Goal: Information Seeking & Learning: Understand process/instructions

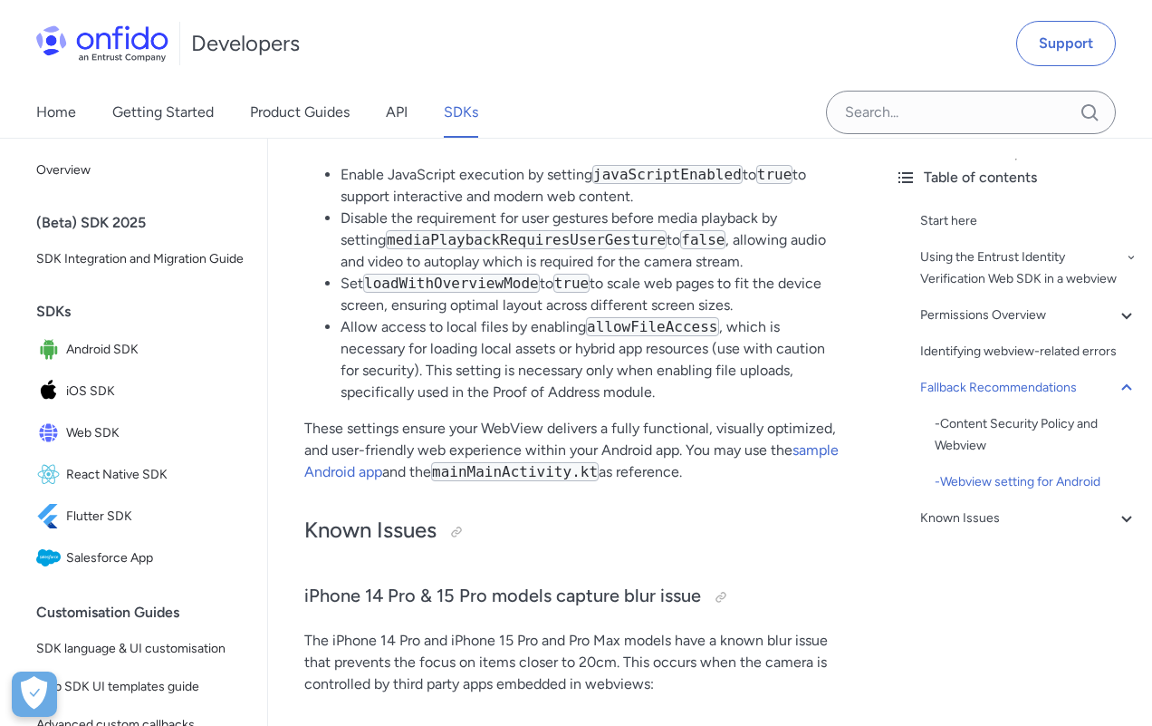
scroll to position [4581, 0]
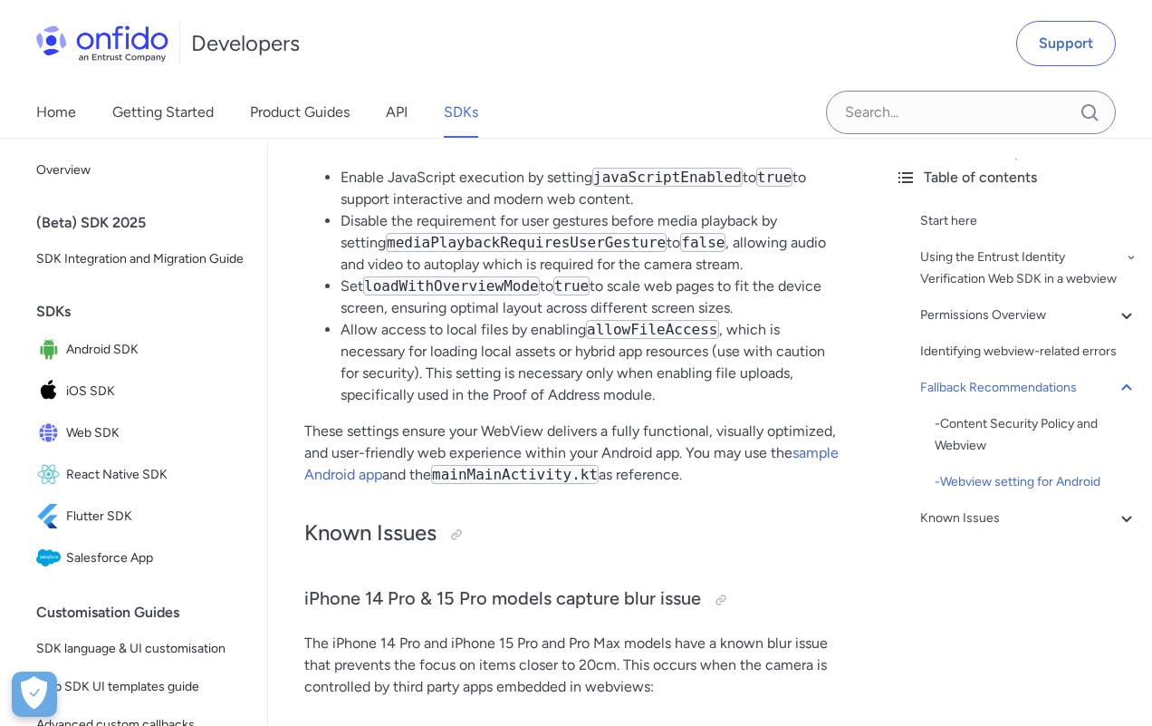
click at [536, 344] on li "Allow access to local files by enabling allowFileAccess , which is necessary fo…" at bounding box center [593, 362] width 504 height 87
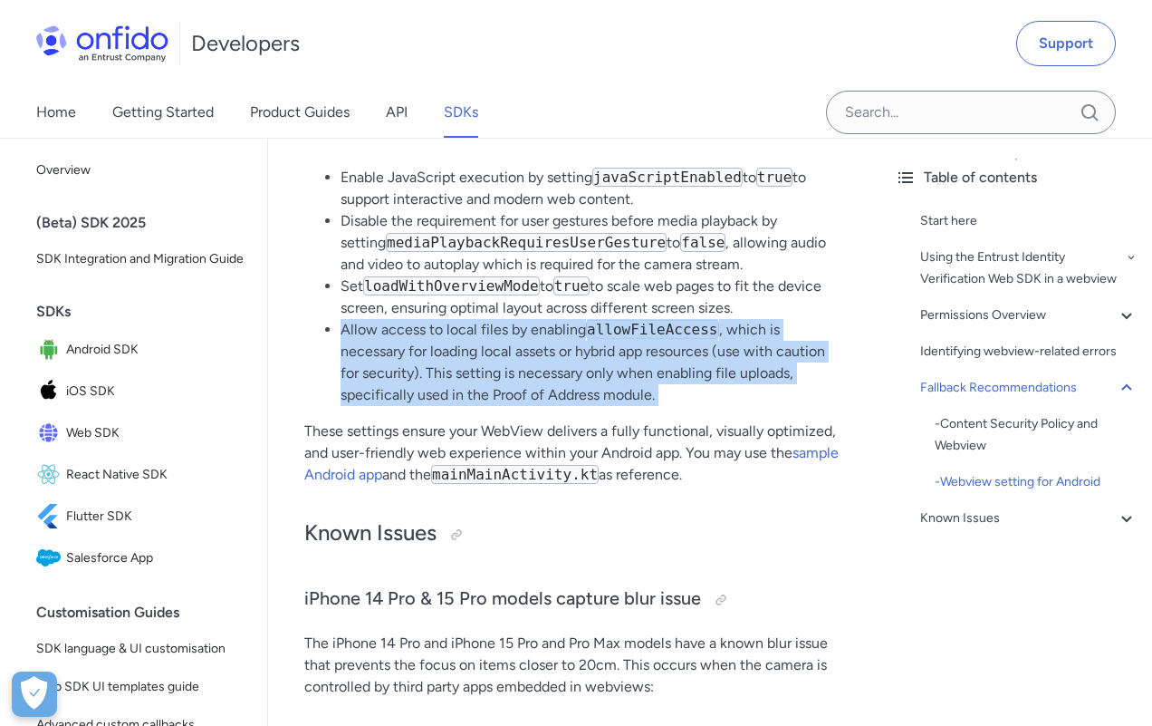
click at [527, 210] on li "Enable JavaScript execution by setting javaScriptEnabled to true to support int…" at bounding box center [593, 188] width 504 height 43
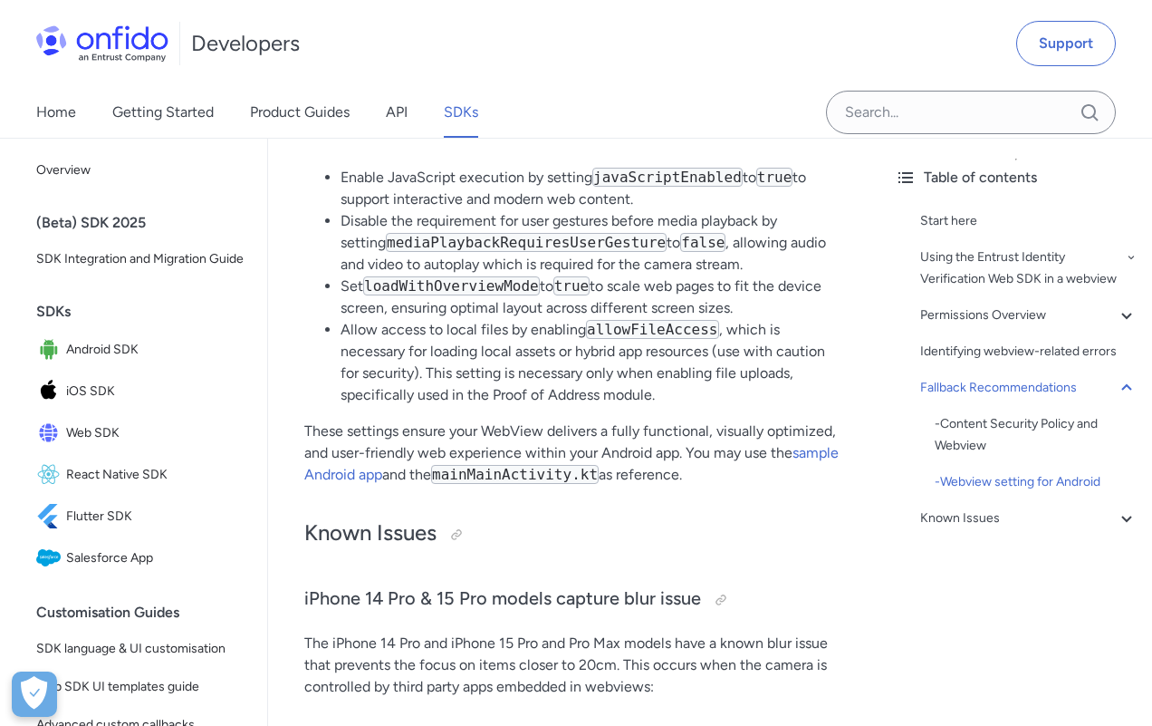
click at [522, 227] on li "Disable the requirement for user gestures before media playback by setting medi…" at bounding box center [593, 242] width 504 height 65
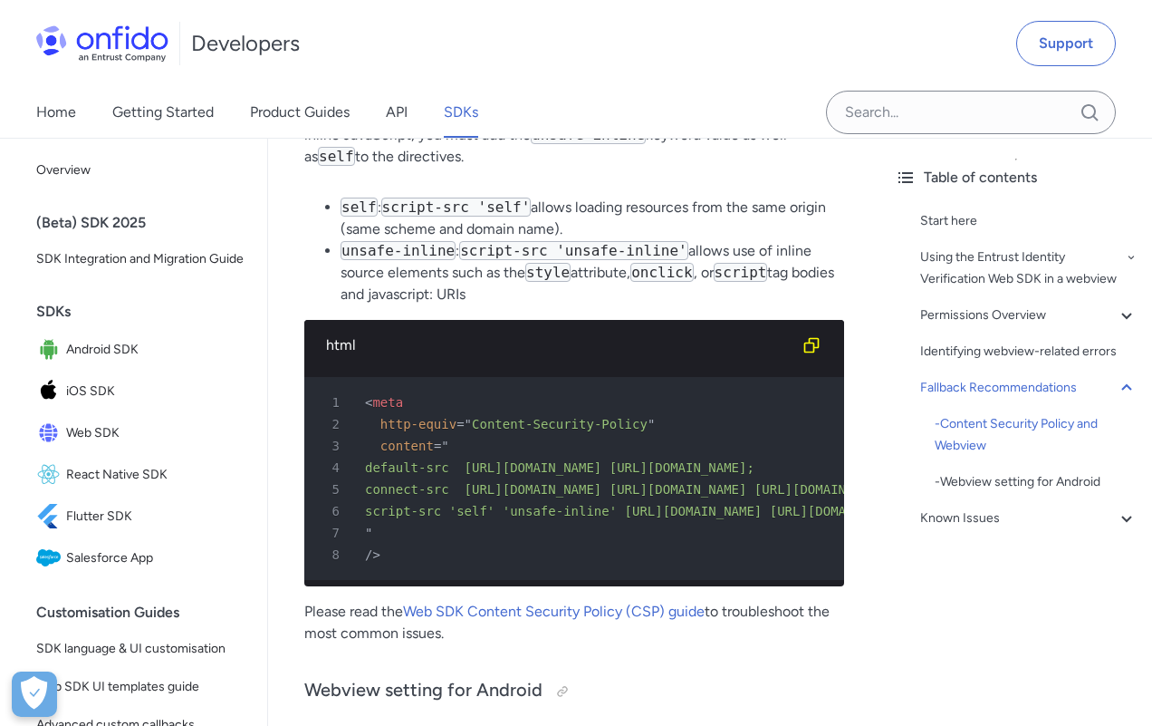
scroll to position [3948, 0]
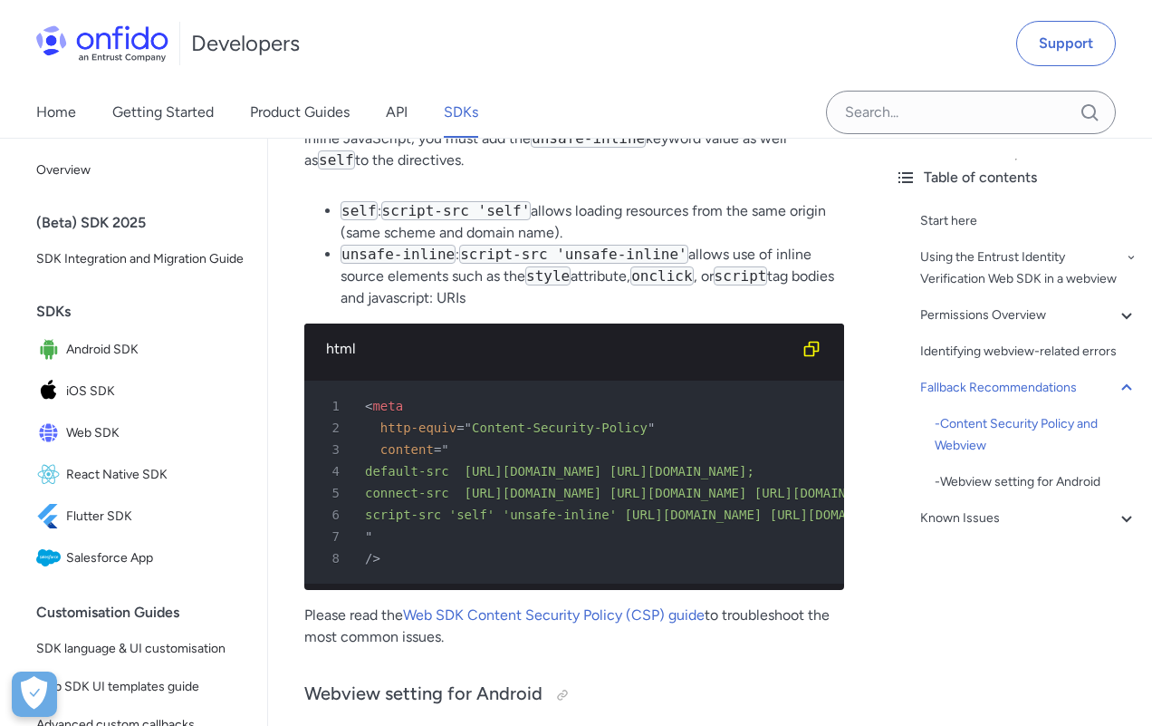
click at [506, 428] on span "Content-Security-Policy" at bounding box center [560, 427] width 176 height 14
click at [495, 474] on span "default-src [URL][DOMAIN_NAME] [URL][DOMAIN_NAME];" at bounding box center [559, 471] width 389 height 14
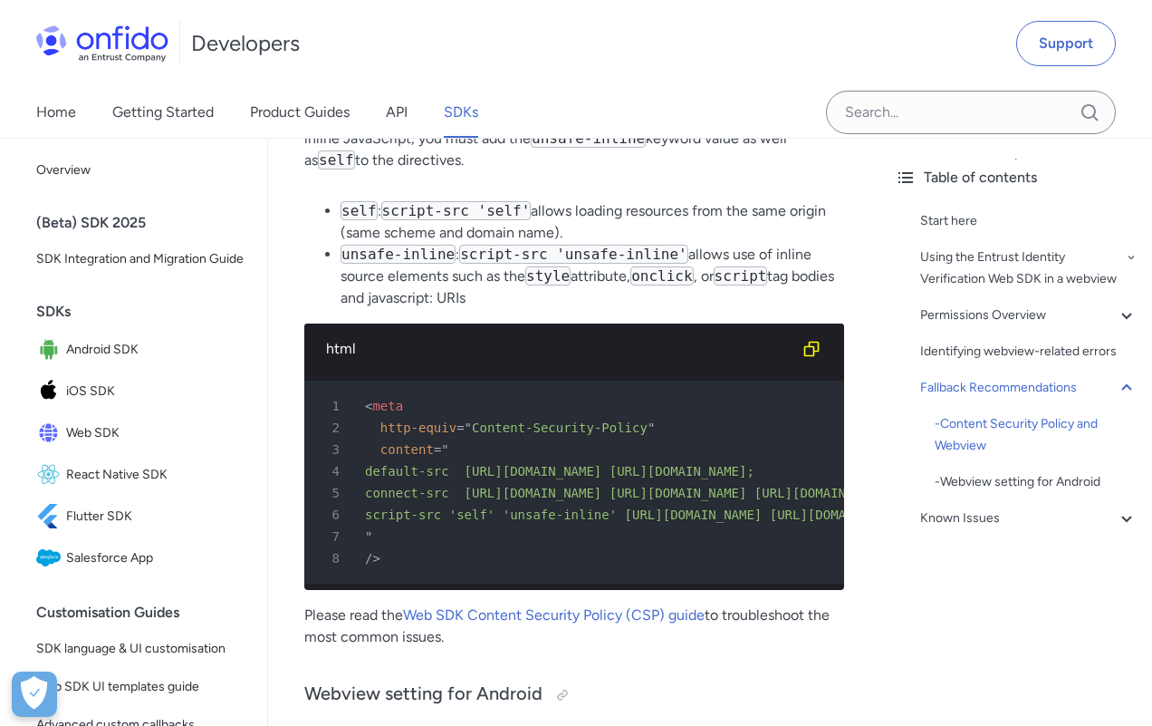
click at [495, 474] on span "default-src [URL][DOMAIN_NAME] [URL][DOMAIN_NAME];" at bounding box center [559, 471] width 389 height 14
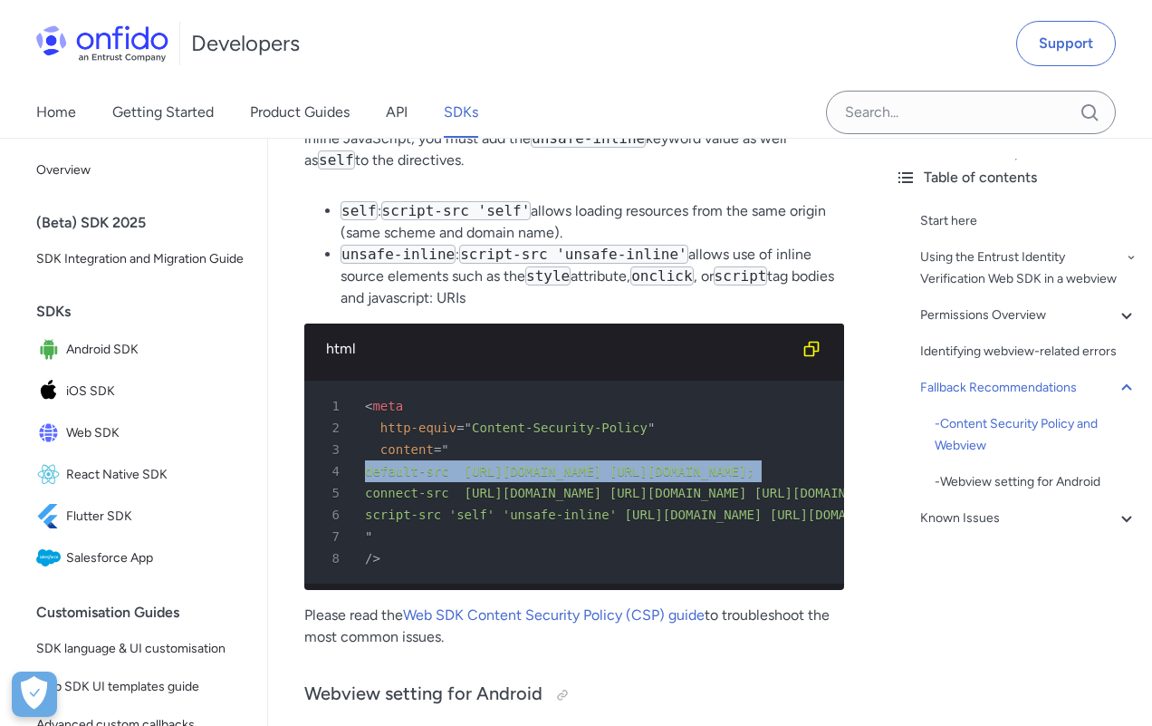
click at [495, 474] on span "default-src [URL][DOMAIN_NAME] [URL][DOMAIN_NAME];" at bounding box center [559, 471] width 389 height 14
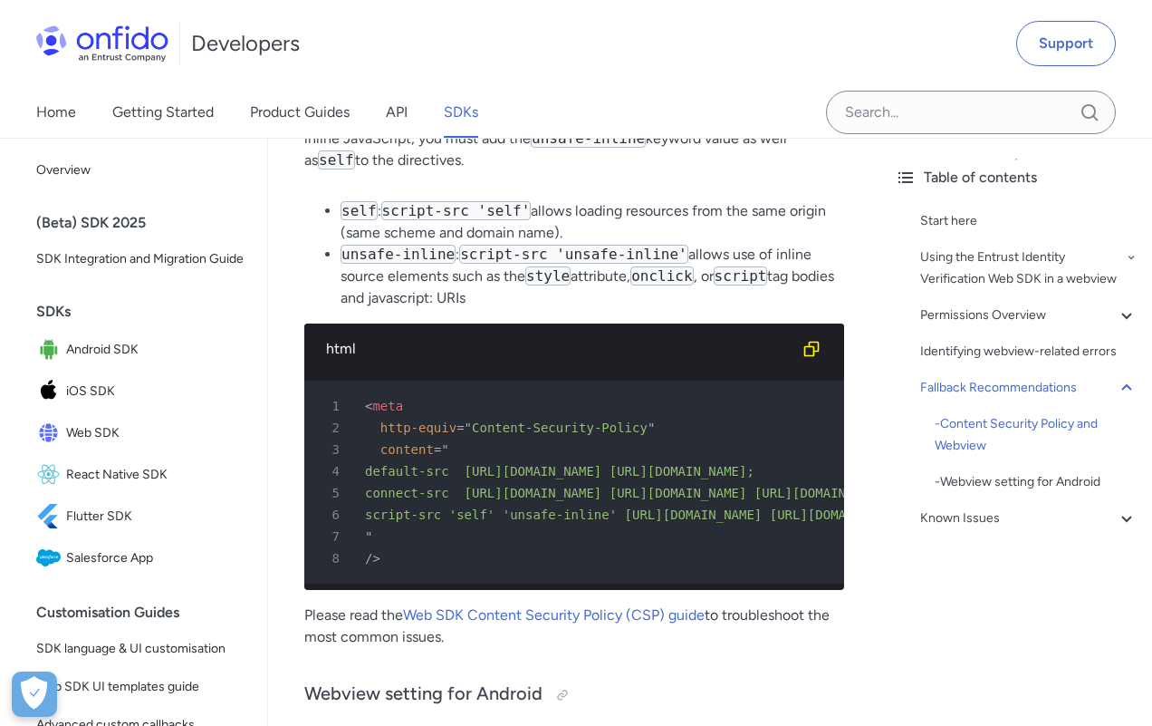
click at [495, 474] on span "default-src [URL][DOMAIN_NAME] [URL][DOMAIN_NAME];" at bounding box center [559, 471] width 389 height 14
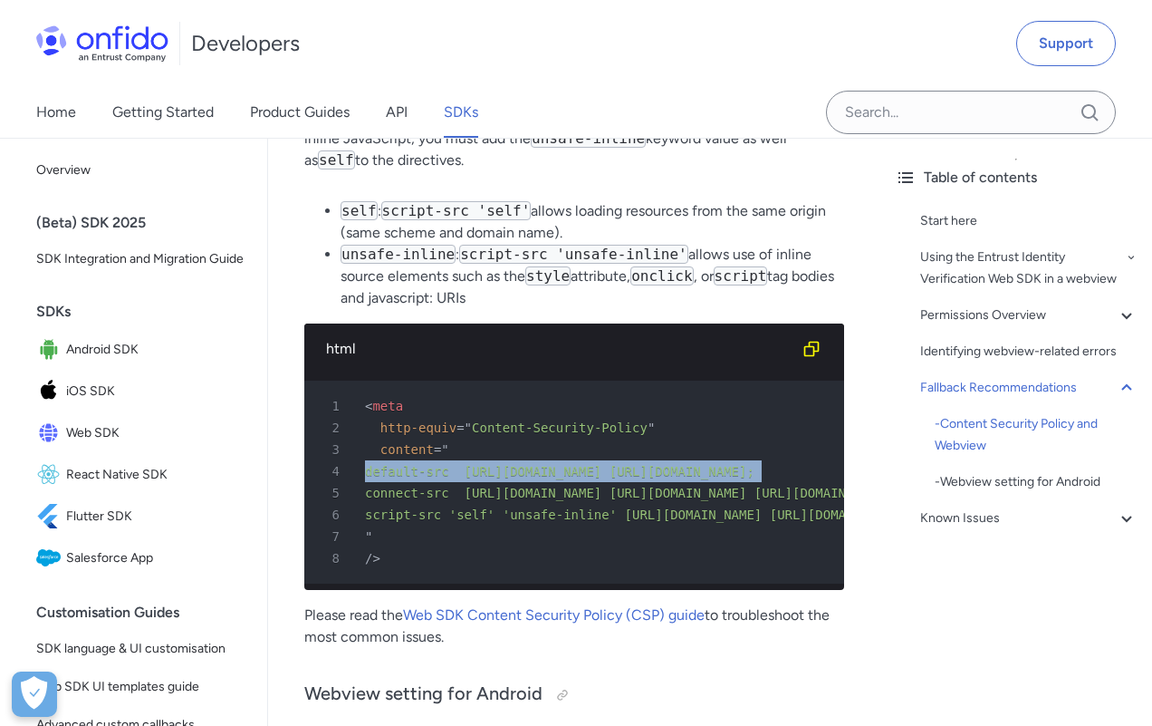
click at [495, 474] on span "default-src [URL][DOMAIN_NAME] [URL][DOMAIN_NAME];" at bounding box center [559, 471] width 389 height 14
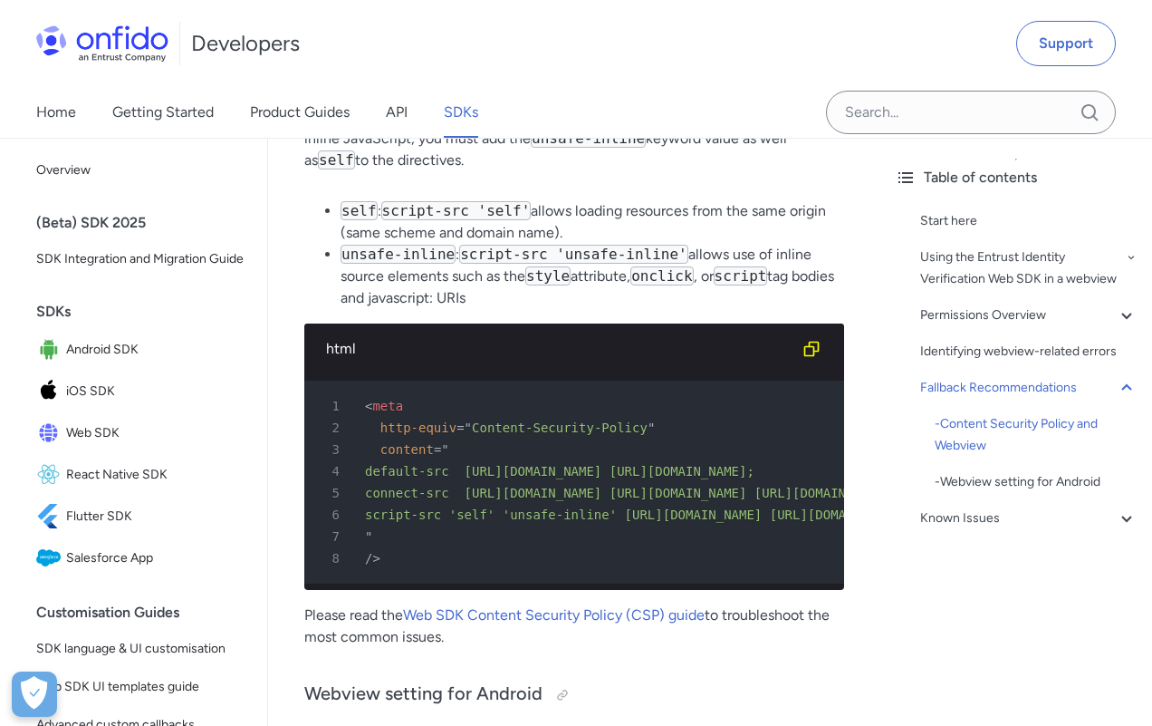
click at [495, 474] on span "default-src [URL][DOMAIN_NAME] [URL][DOMAIN_NAME];" at bounding box center [559, 471] width 389 height 14
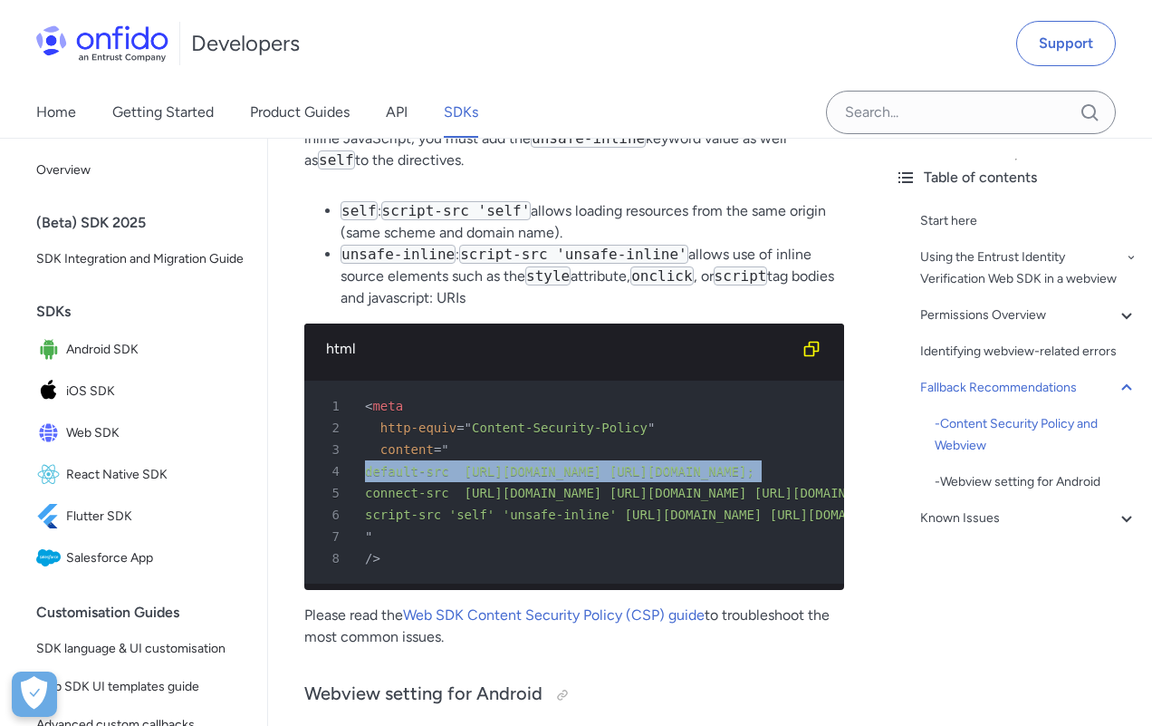
click at [495, 474] on span "default-src [URL][DOMAIN_NAME] [URL][DOMAIN_NAME];" at bounding box center [559, 471] width 389 height 14
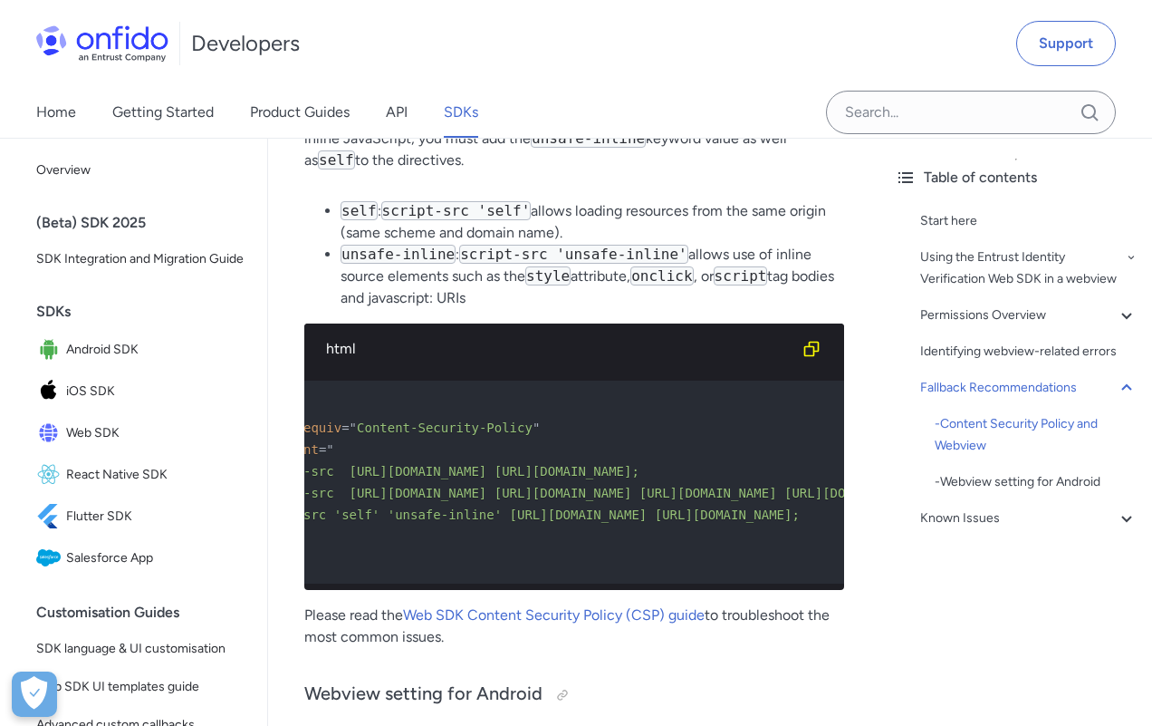
scroll to position [0, 0]
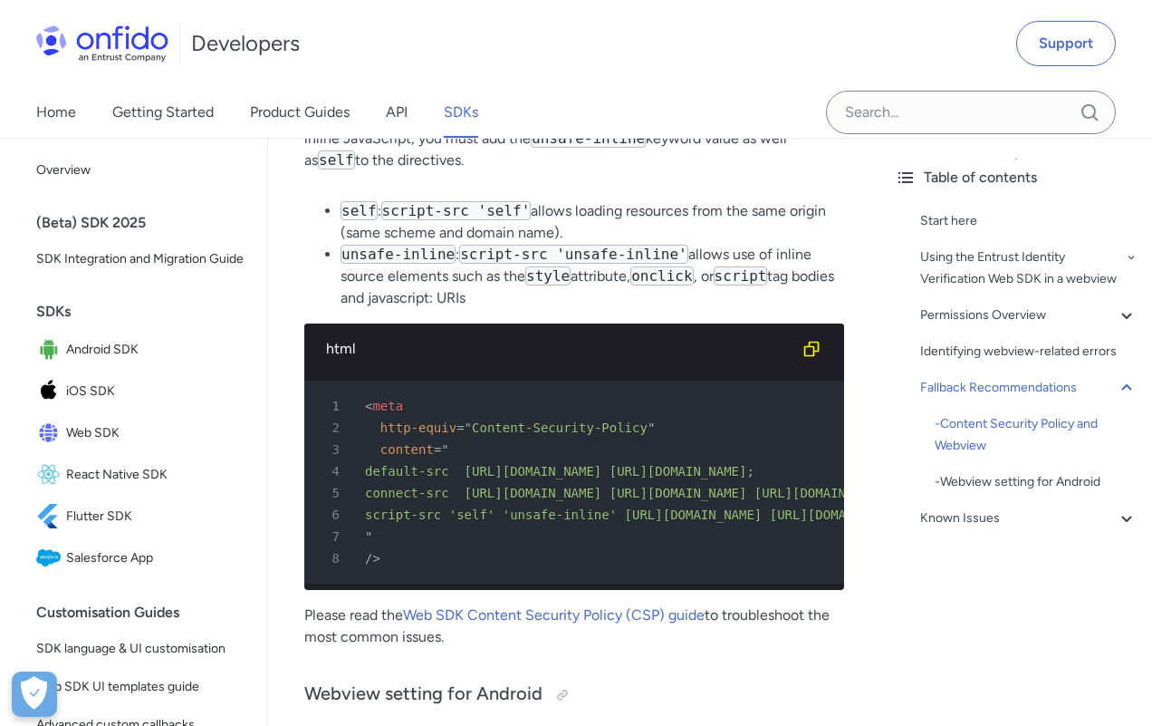
click at [506, 496] on span "connect-src [URL][DOMAIN_NAME] [URL][DOMAIN_NAME] [URL][DOMAIN_NAME] [URL][DOMA…" at bounding box center [704, 492] width 679 height 14
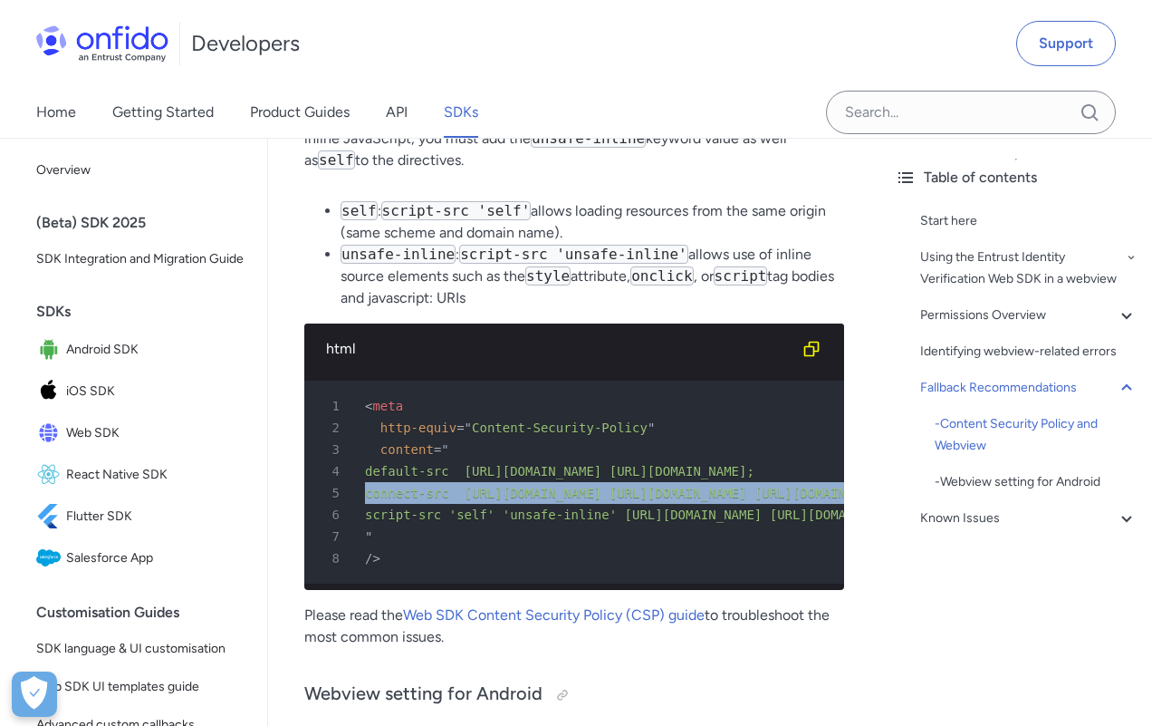
click at [506, 496] on span "connect-src [URL][DOMAIN_NAME] [URL][DOMAIN_NAME] [URL][DOMAIN_NAME] [URL][DOMA…" at bounding box center [704, 492] width 679 height 14
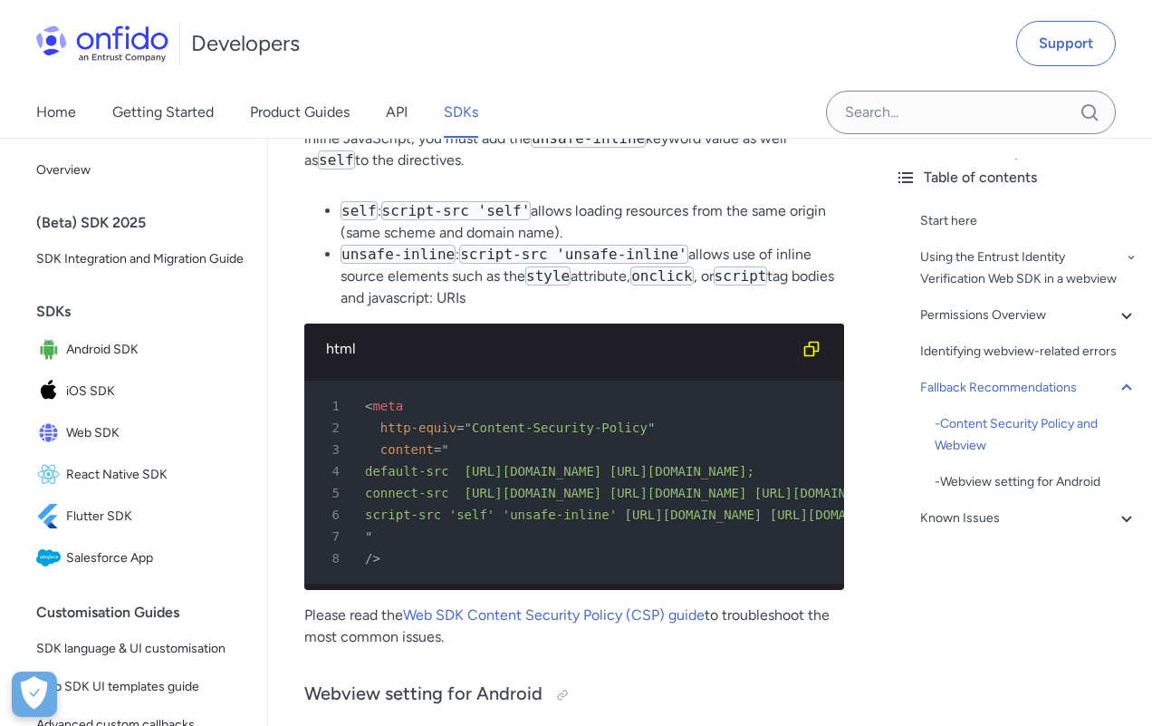
click at [506, 496] on span "connect-src [URL][DOMAIN_NAME] [URL][DOMAIN_NAME] [URL][DOMAIN_NAME] [URL][DOMA…" at bounding box center [704, 492] width 679 height 14
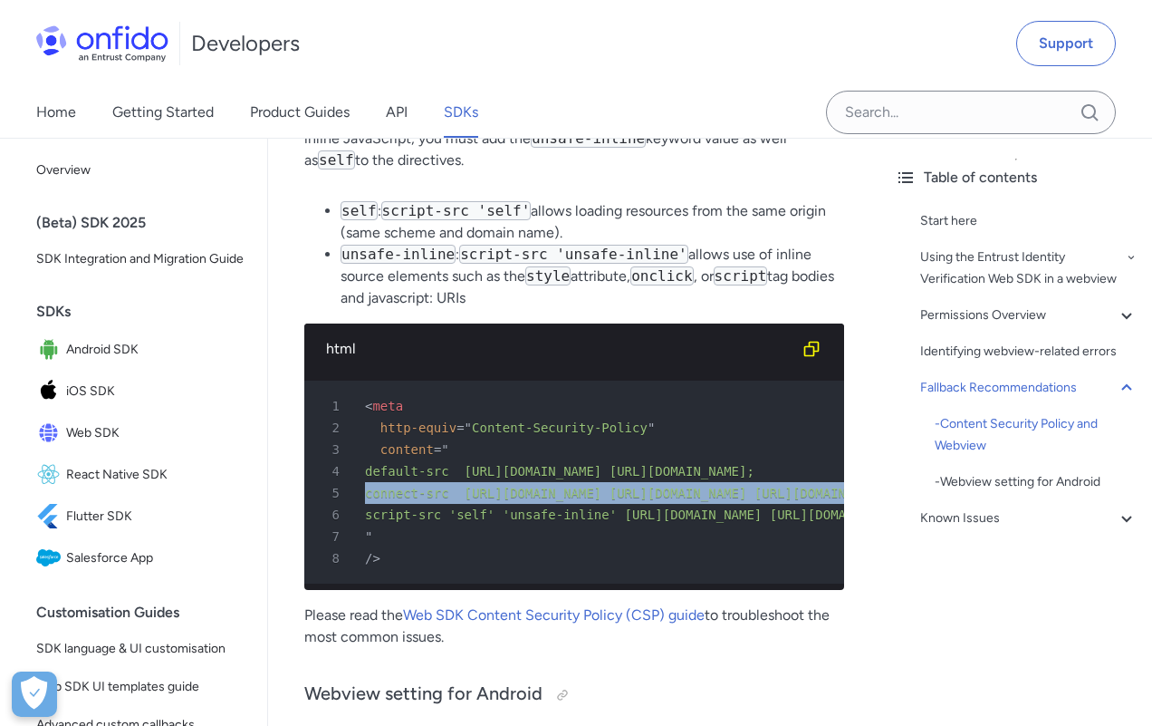
click at [506, 496] on span "connect-src [URL][DOMAIN_NAME] [URL][DOMAIN_NAME] [URL][DOMAIN_NAME] [URL][DOMA…" at bounding box center [704, 492] width 679 height 14
click at [488, 478] on span "default-src [URL][DOMAIN_NAME] [URL][DOMAIN_NAME];" at bounding box center [559, 471] width 389 height 14
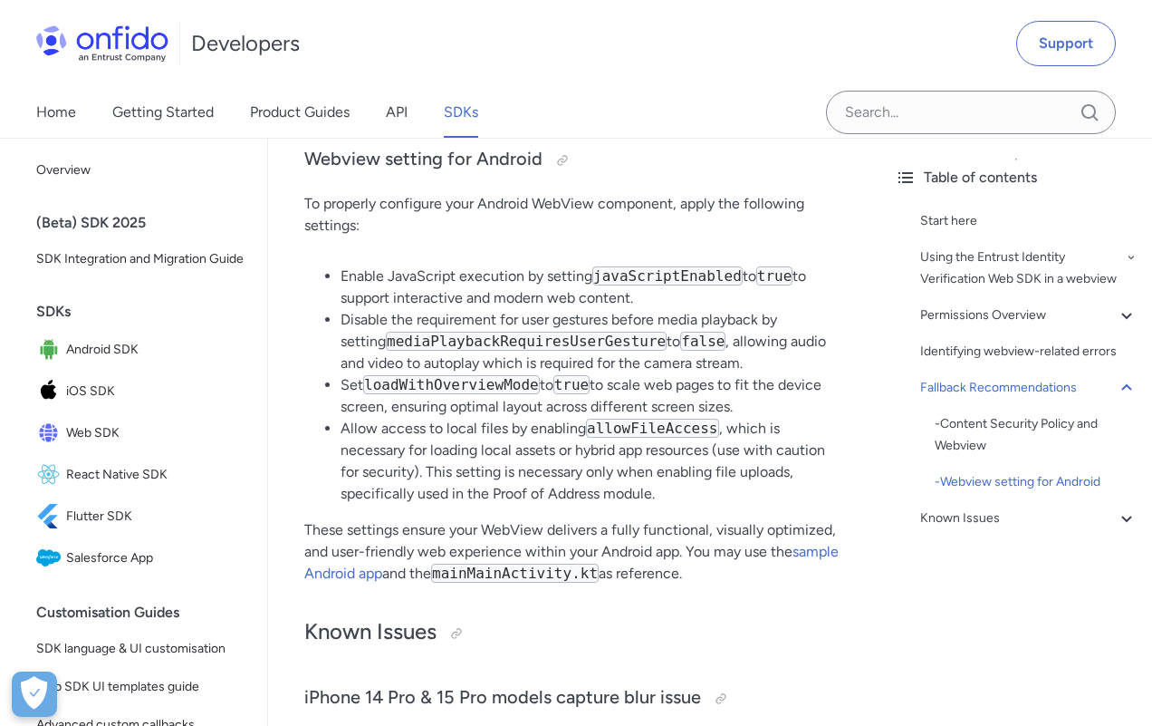
scroll to position [4484, 0]
click at [491, 303] on li "Enable JavaScript execution by setting javaScriptEnabled to true to support int…" at bounding box center [593, 285] width 504 height 43
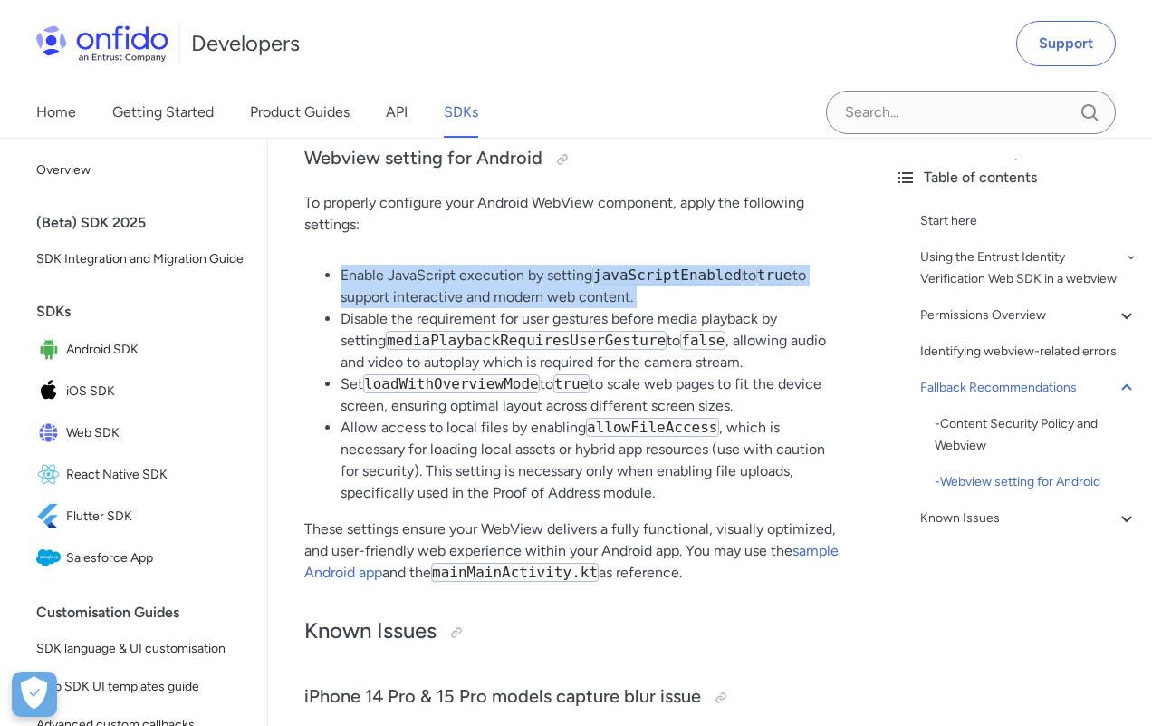
click at [514, 326] on li "Disable the requirement for user gestures before media playback by setting medi…" at bounding box center [593, 340] width 504 height 65
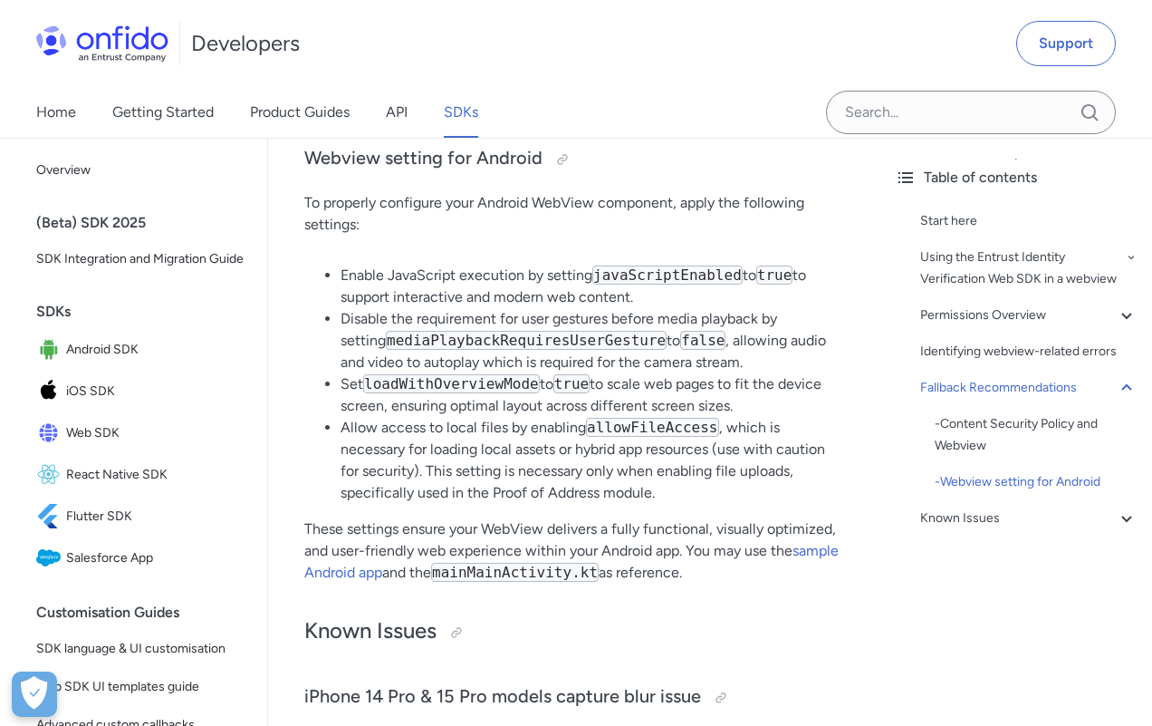
click at [514, 326] on li "Disable the requirement for user gestures before media playback by setting medi…" at bounding box center [593, 340] width 504 height 65
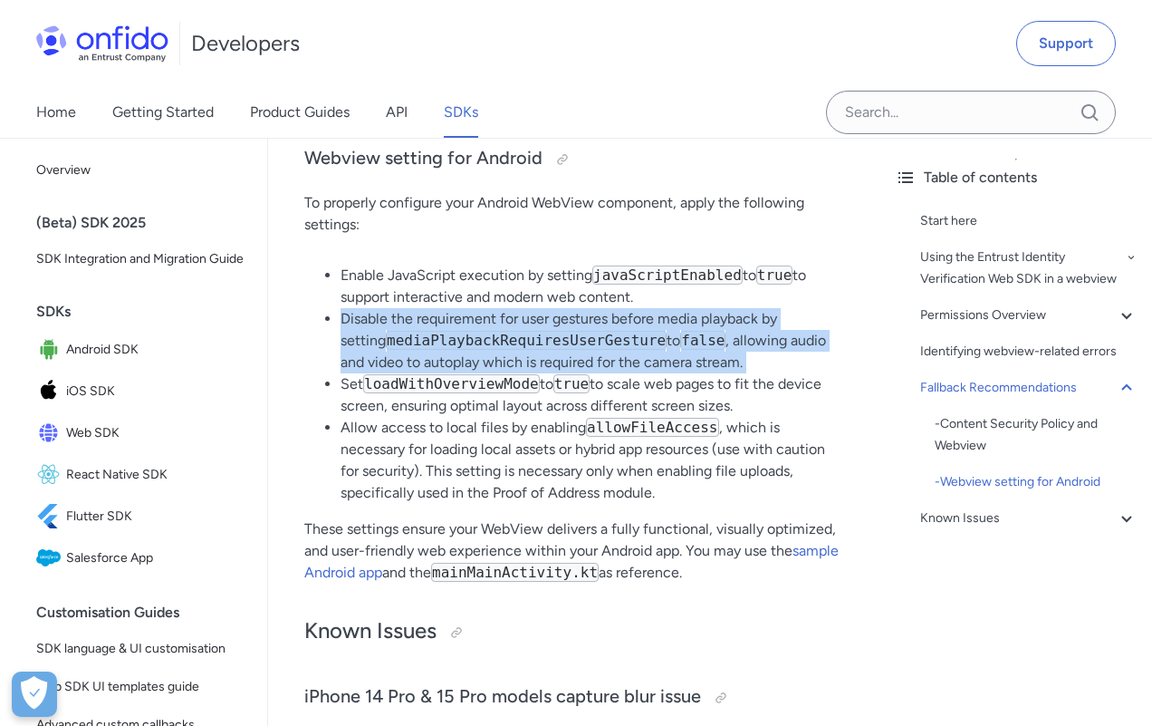
click at [692, 397] on li "Set loadWithOverviewMode to true to scale web pages to fit the device screen, e…" at bounding box center [593, 394] width 504 height 43
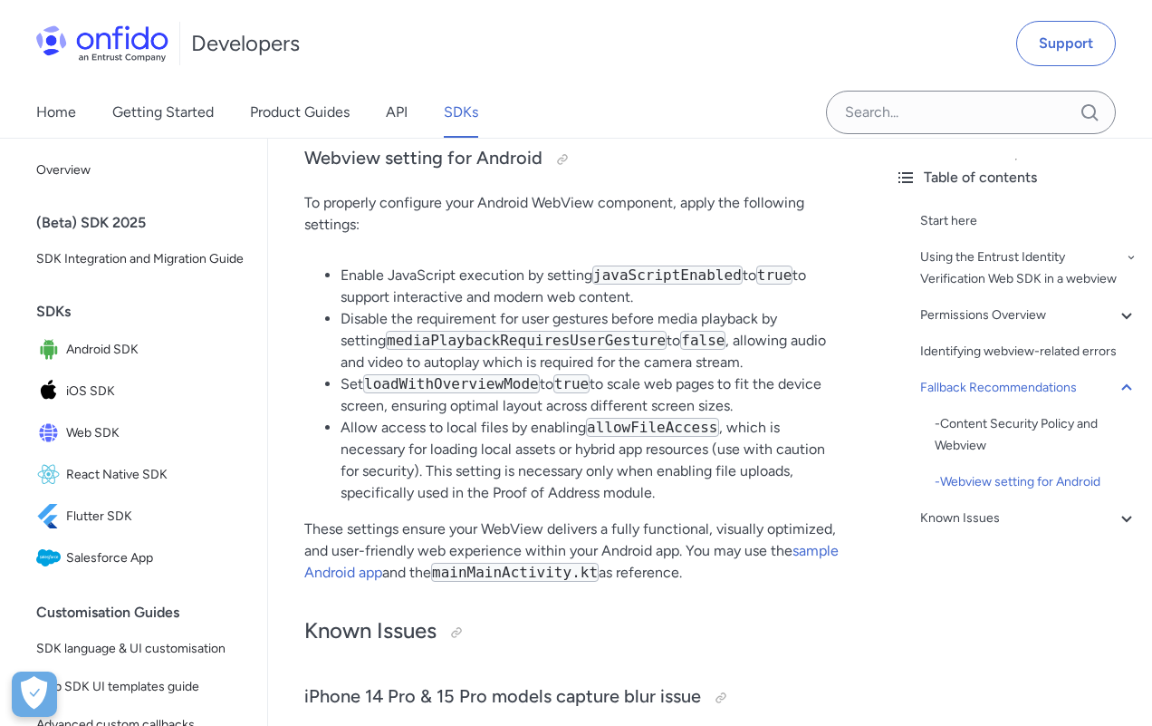
click at [692, 397] on li "Set loadWithOverviewMode to true to scale web pages to fit the device screen, e…" at bounding box center [593, 394] width 504 height 43
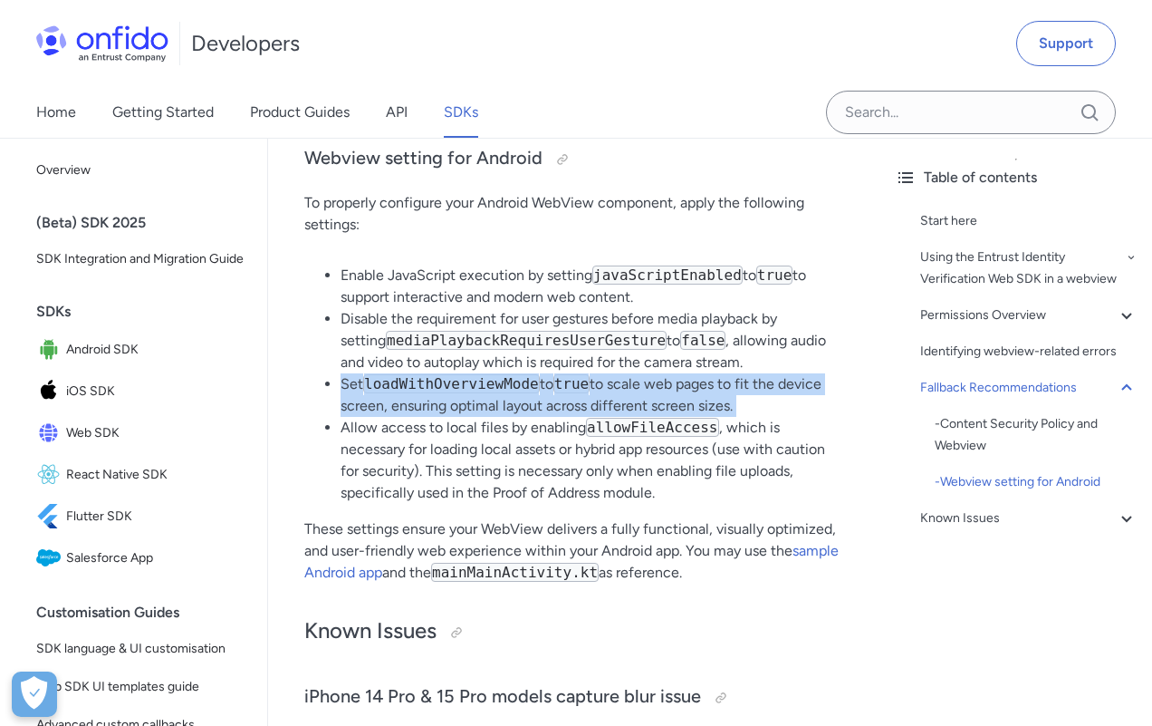
click at [516, 448] on li "Allow access to local files by enabling allowFileAccess , which is necessary fo…" at bounding box center [593, 460] width 504 height 87
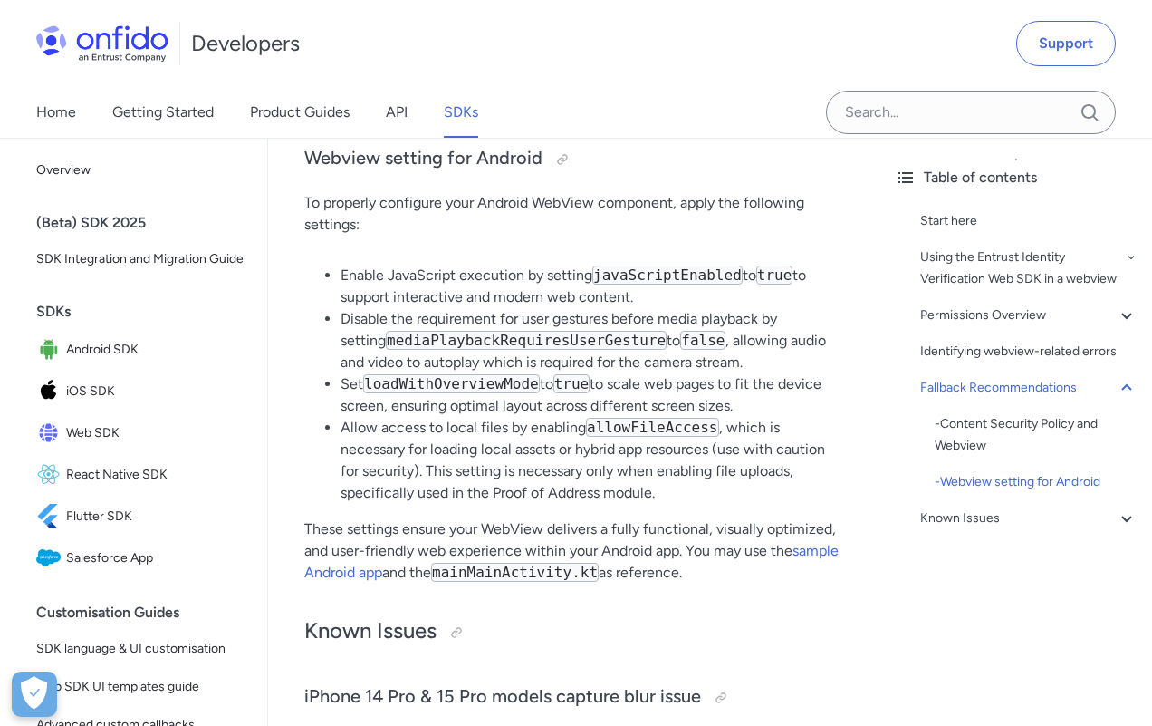
click at [516, 448] on li "Allow access to local files by enabling allowFileAccess , which is necessary fo…" at bounding box center [593, 460] width 504 height 87
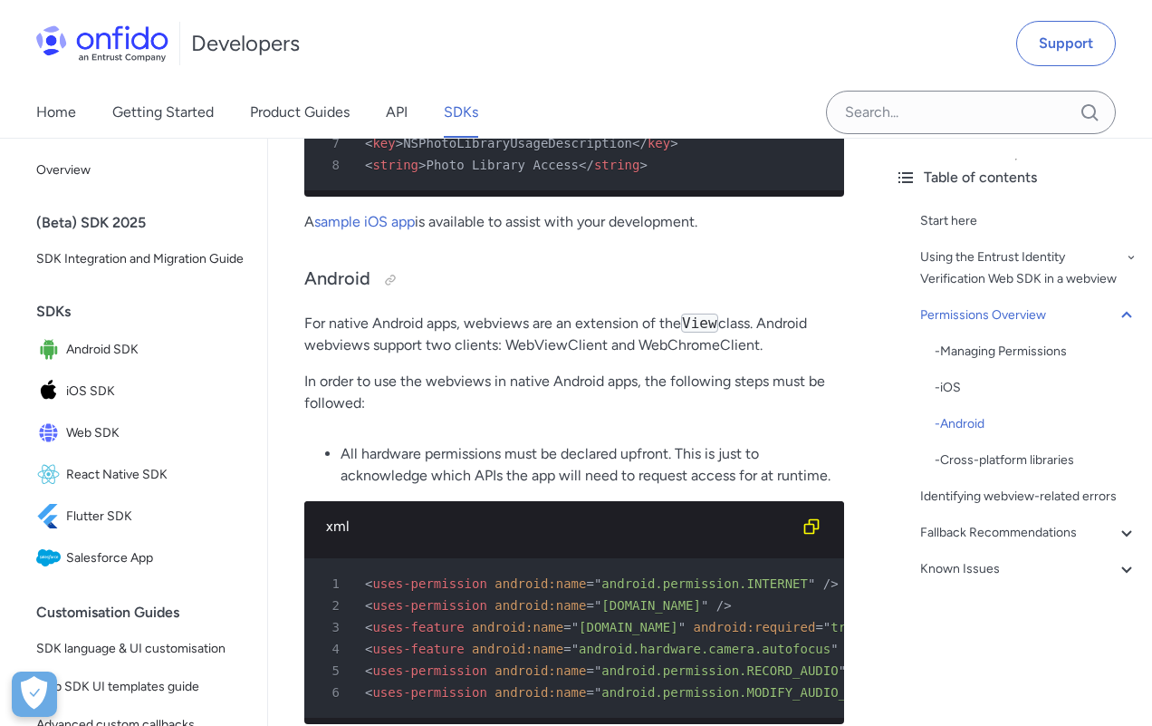
scroll to position [2093, 0]
